Goal: Find specific page/section: Find specific page/section

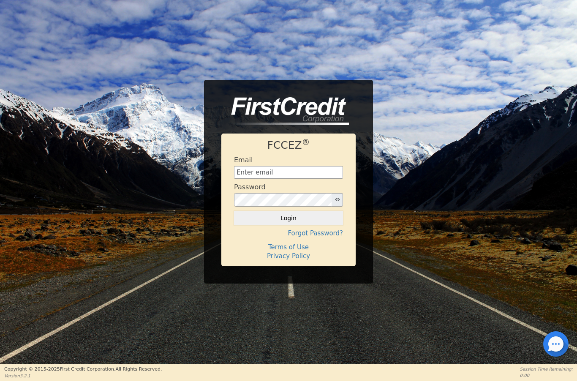
click at [270, 178] on input "text" at bounding box center [288, 172] width 109 height 13
type input "[EMAIL_ADDRESS][DOMAIN_NAME]"
click at [299, 215] on button "Login" at bounding box center [288, 218] width 109 height 14
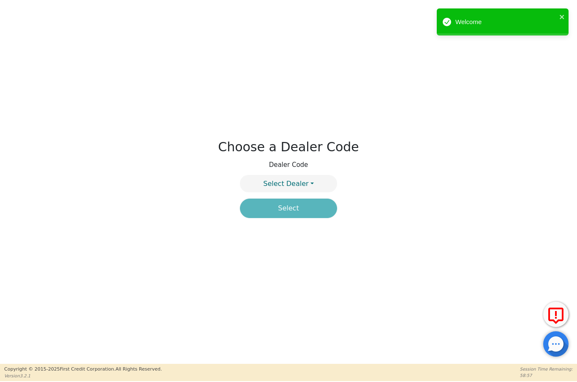
click at [311, 181] on button "Select Dealer" at bounding box center [288, 183] width 97 height 17
click at [306, 205] on link "4394A" at bounding box center [288, 203] width 96 height 11
click at [302, 210] on button "Select" at bounding box center [288, 208] width 97 height 19
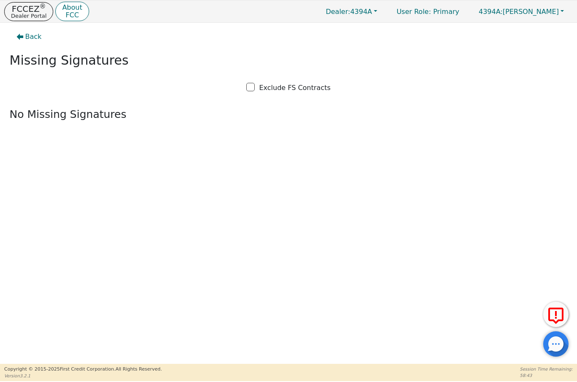
click at [21, 14] on p "Dealer Portal" at bounding box center [29, 15] width 36 height 5
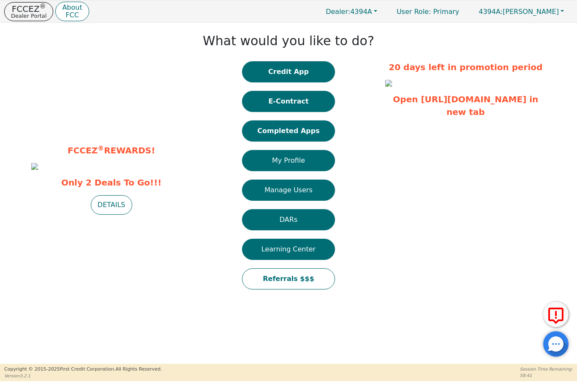
click at [309, 73] on button "Credit App" at bounding box center [288, 71] width 93 height 21
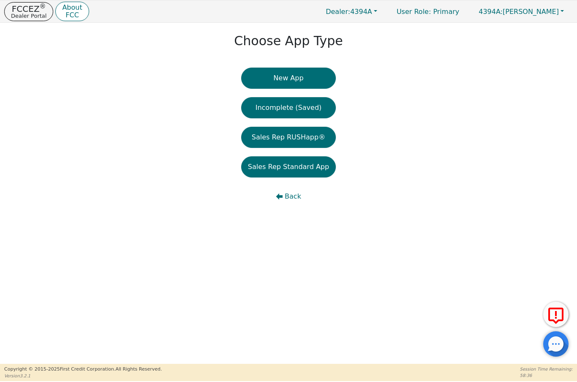
click at [22, 9] on p "FCCEZ ®" at bounding box center [29, 9] width 36 height 8
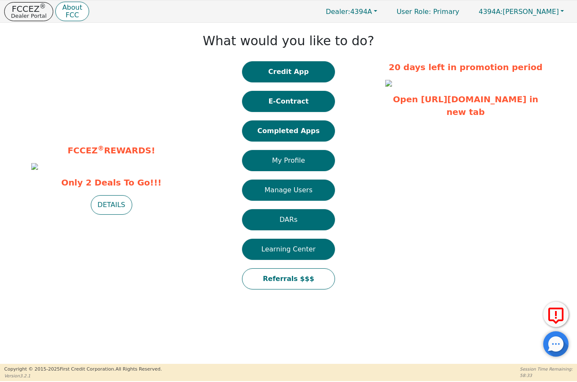
click at [302, 130] on button "Completed Apps" at bounding box center [288, 130] width 93 height 21
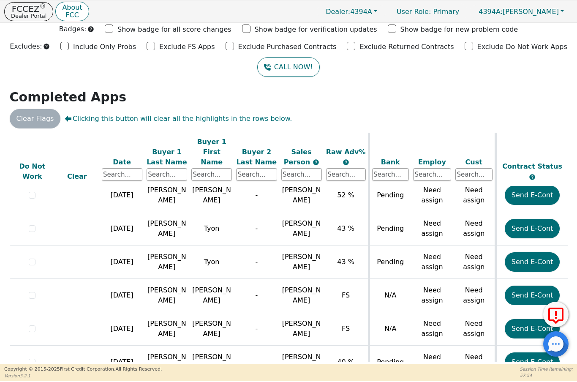
scroll to position [783, 0]
